Goal: Task Accomplishment & Management: Manage account settings

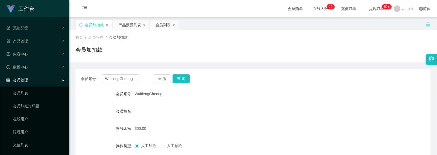
scroll to position [67, 0]
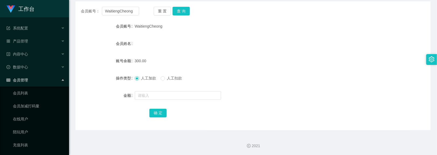
click at [180, 5] on div "会员账号： WaitiengCheong 重 置 查 询 会员账号 WaitiengCheong 会员姓名 账号余额 300.00 操作类型 人工加款 人工扣…" at bounding box center [253, 65] width 355 height 128
click at [180, 9] on button "查 询" at bounding box center [181, 11] width 17 height 9
click at [164, 95] on input "text" at bounding box center [178, 95] width 86 height 9
type input "390"
drag, startPoint x: 157, startPoint y: 110, endPoint x: 113, endPoint y: 32, distance: 89.5
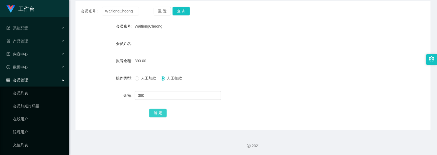
click at [157, 110] on button "确 定" at bounding box center [158, 112] width 17 height 9
click at [182, 7] on button "查 询" at bounding box center [181, 11] width 17 height 9
click at [167, 10] on button "重 置" at bounding box center [162, 11] width 17 height 9
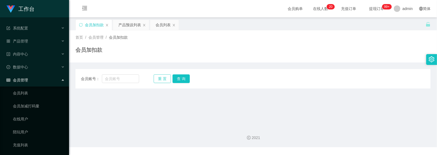
scroll to position [0, 0]
click at [125, 77] on input "text" at bounding box center [121, 78] width 38 height 9
paste input "Kitty"
type input "Kitty118"
click at [180, 75] on button "查 询" at bounding box center [181, 78] width 17 height 9
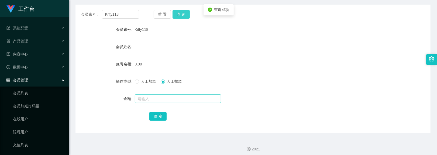
scroll to position [67, 0]
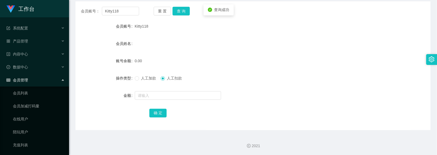
click at [142, 79] on span "人工加款" at bounding box center [148, 78] width 19 height 4
click at [161, 97] on input "text" at bounding box center [178, 95] width 86 height 9
type input "100"
click at [162, 114] on button "确 定" at bounding box center [158, 112] width 17 height 9
click at [73, 36] on main "关闭左侧 关闭右侧 关闭其它 刷新页面 会员加扣款 产品预设列表 会员列表 首页 / 会员管理 / 会员加扣款 / 会员加扣款 会员账号： Kitty118 …" at bounding box center [253, 40] width 368 height 180
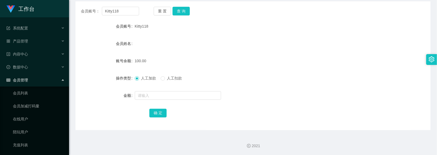
drag, startPoint x: 134, startPoint y: 25, endPoint x: 147, endPoint y: 25, distance: 12.7
click at [147, 25] on span "Kitty118" at bounding box center [142, 26] width 14 height 4
copy span "Kitty118"
drag, startPoint x: 182, startPoint y: 11, endPoint x: 177, endPoint y: 11, distance: 4.9
click at [182, 11] on button "查 询" at bounding box center [181, 11] width 17 height 9
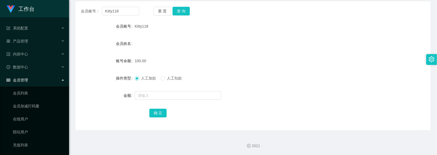
click at [191, 43] on div "会员姓名" at bounding box center [253, 43] width 355 height 11
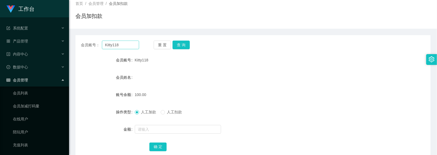
scroll to position [0, 0]
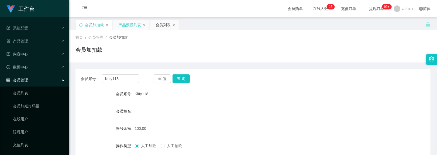
click at [120, 27] on div "产品预设列表" at bounding box center [129, 25] width 23 height 10
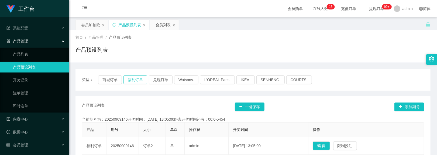
click at [134, 79] on button "福利订单" at bounding box center [136, 79] width 24 height 9
click at [83, 25] on div "会员加扣款" at bounding box center [90, 25] width 19 height 10
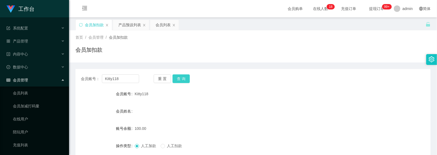
click at [181, 79] on button "查 询" at bounding box center [181, 78] width 17 height 9
click at [119, 26] on div "产品预设列表" at bounding box center [129, 25] width 23 height 10
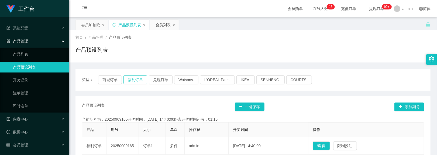
click at [135, 77] on button "福利订单" at bounding box center [136, 79] width 24 height 9
click at [95, 21] on div "会员加扣款" at bounding box center [90, 25] width 19 height 10
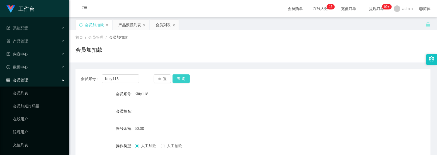
click at [185, 78] on button "查 询" at bounding box center [181, 78] width 17 height 9
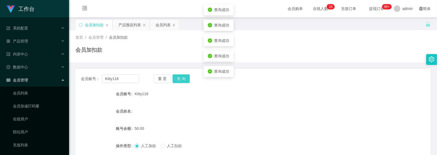
click at [185, 78] on button "查 询" at bounding box center [181, 78] width 17 height 9
click at [185, 78] on button "查 询" at bounding box center [184, 78] width 23 height 9
click at [185, 78] on div "重 置 查 询" at bounding box center [183, 78] width 58 height 9
click at [185, 78] on button "查 询" at bounding box center [181, 78] width 17 height 9
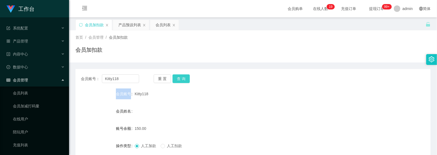
click at [187, 77] on button "查 询" at bounding box center [181, 78] width 17 height 9
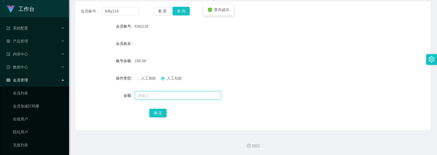
click at [157, 94] on input "text" at bounding box center [178, 95] width 86 height 9
type input "150"
click at [159, 113] on button "确 定" at bounding box center [158, 112] width 17 height 9
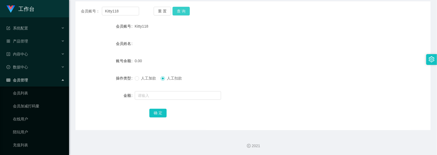
click at [180, 11] on button "查 询" at bounding box center [181, 11] width 17 height 9
click at [300, 36] on form "会员账号 Kitty118 会员姓名 账号余额 0.00 操作类型 人工加款 人工扣款 金额 确 定" at bounding box center [253, 69] width 355 height 97
click at [174, 11] on button "查 询" at bounding box center [181, 11] width 17 height 9
click at [166, 12] on button "重 置" at bounding box center [162, 11] width 17 height 9
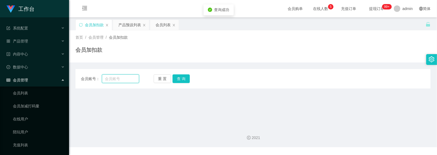
click at [119, 78] on input "text" at bounding box center [121, 78] width 38 height 9
paste input "cassiwoong"
type input "cassiwoong"
click at [180, 79] on button "查 询" at bounding box center [181, 78] width 17 height 9
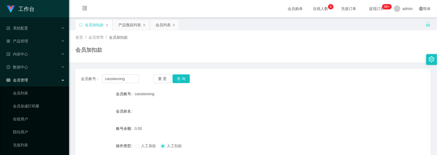
click at [252, 9] on div "会员购单 在线人数 0 1 2 3 4 5 6 7 8 9 0 1 2 3 4 5 6 7 8 9 0 1 2 3 4 5 6 7 8 9 充值订单 提现订单…" at bounding box center [253, 9] width 368 height 18
